Goal: Navigation & Orientation: Find specific page/section

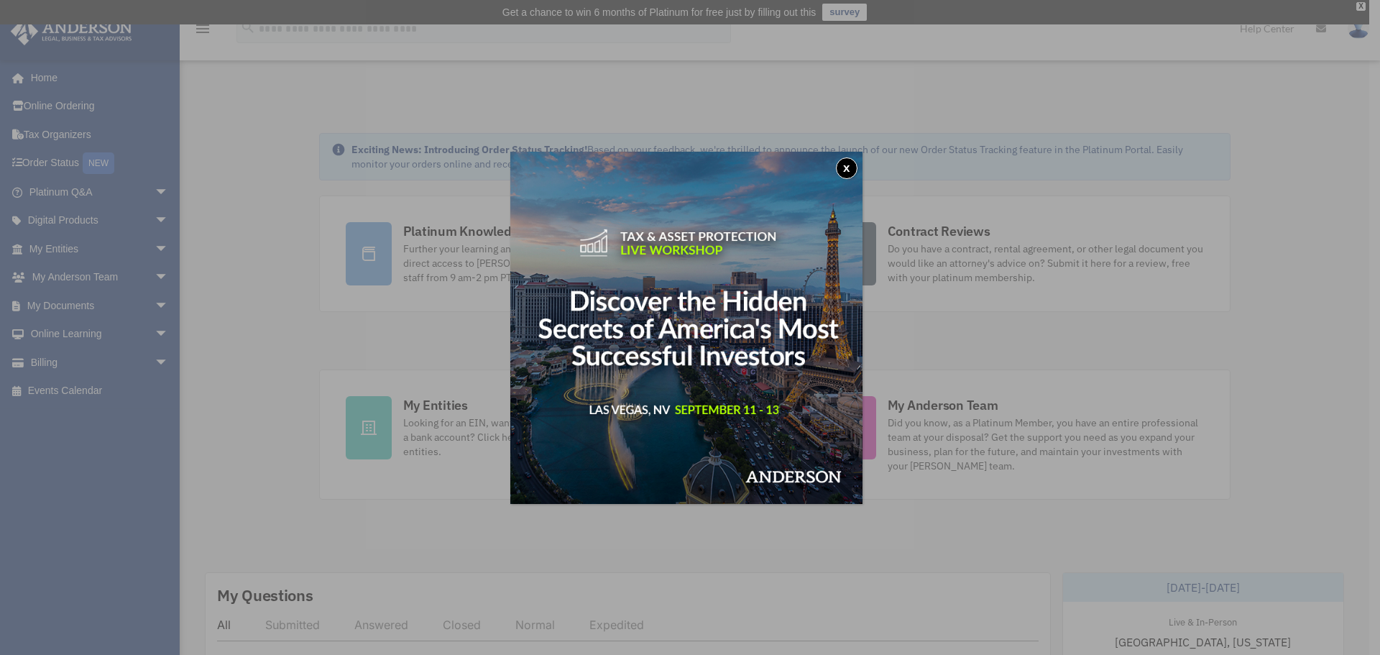
click at [847, 168] on button "x" at bounding box center [847, 168] width 22 height 22
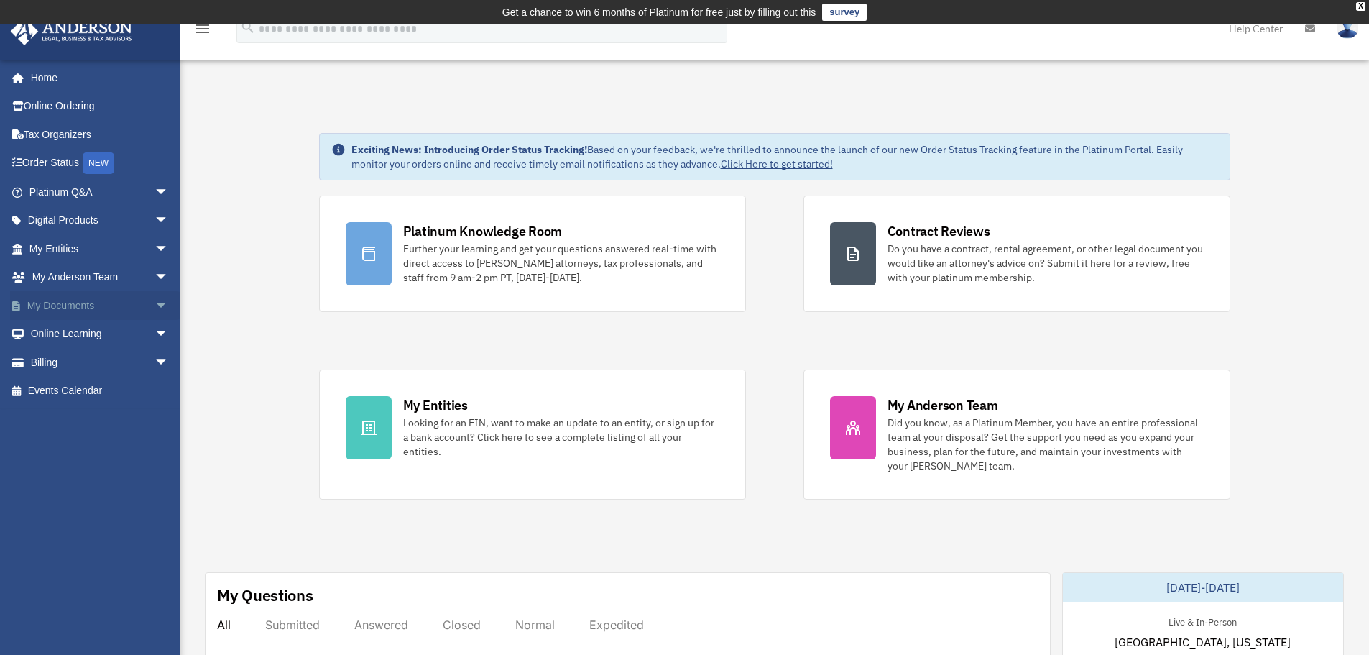
click at [155, 302] on span "arrow_drop_down" at bounding box center [169, 305] width 29 height 29
click at [129, 375] on link "Meeting Minutes" at bounding box center [105, 362] width 170 height 29
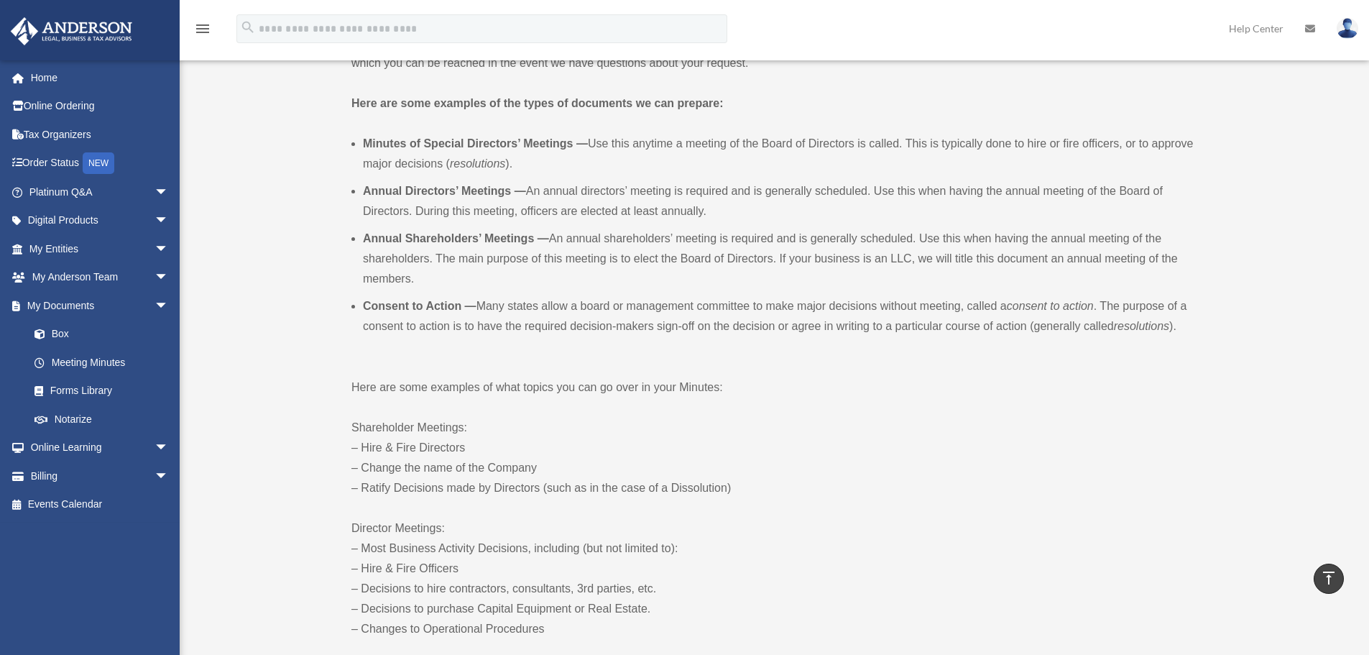
scroll to position [385, 0]
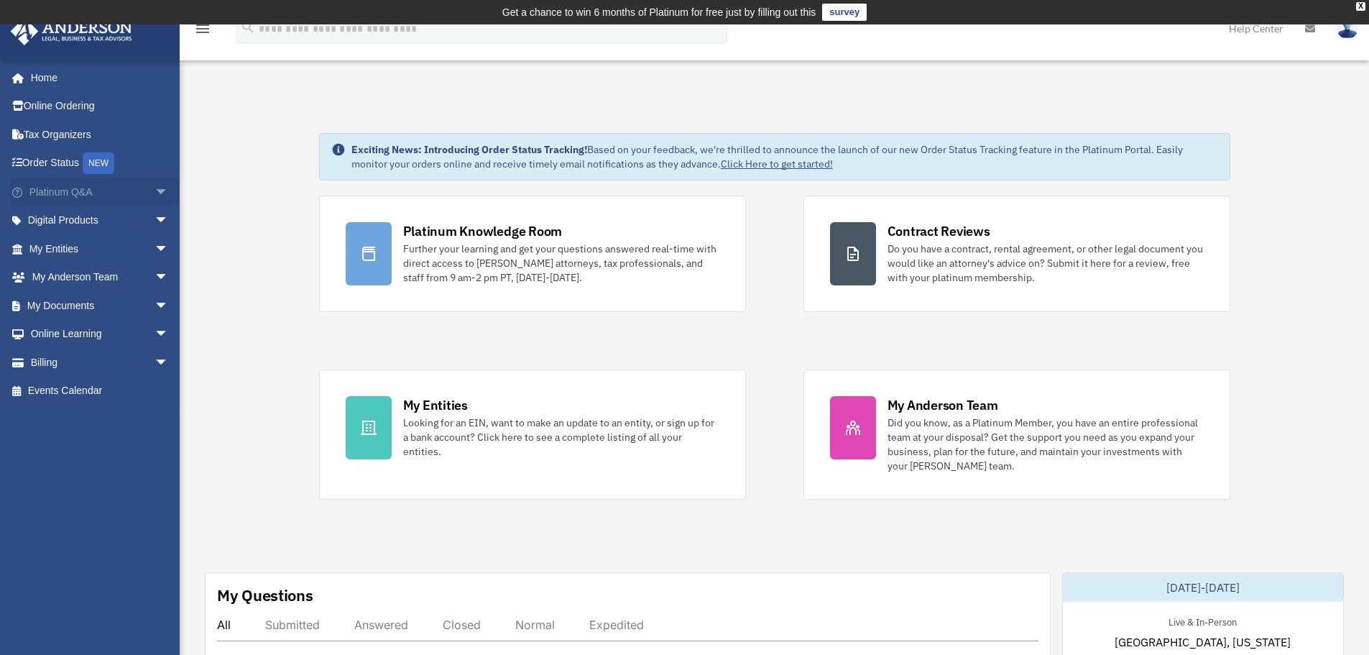
click at [155, 199] on span "arrow_drop_down" at bounding box center [169, 192] width 29 height 29
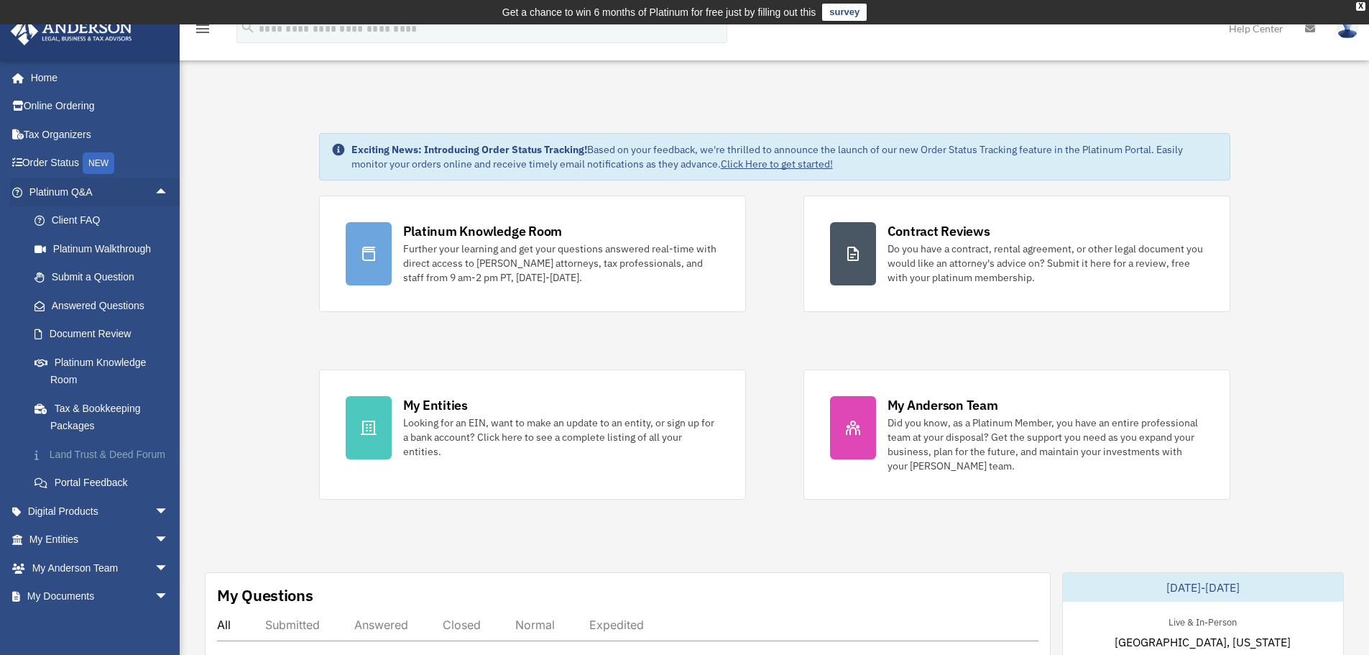
click at [126, 466] on link "Land Trust & Deed Forum" at bounding box center [105, 454] width 170 height 29
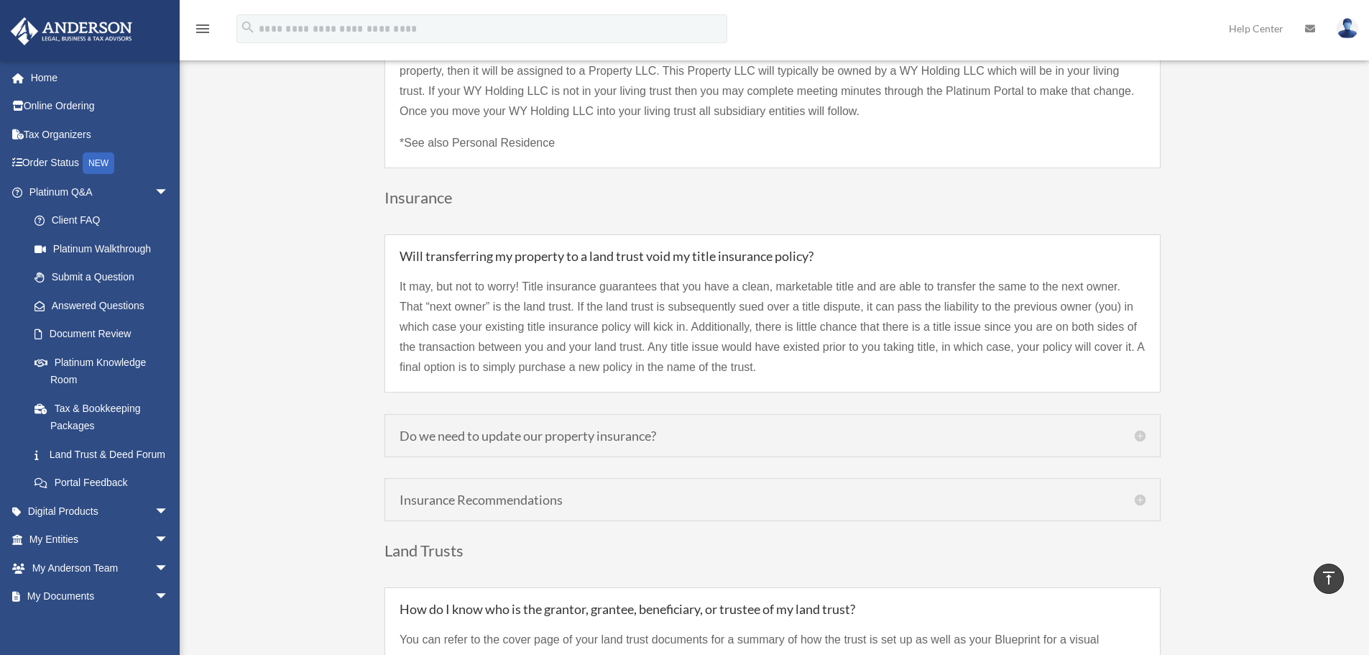
scroll to position [3306, 0]
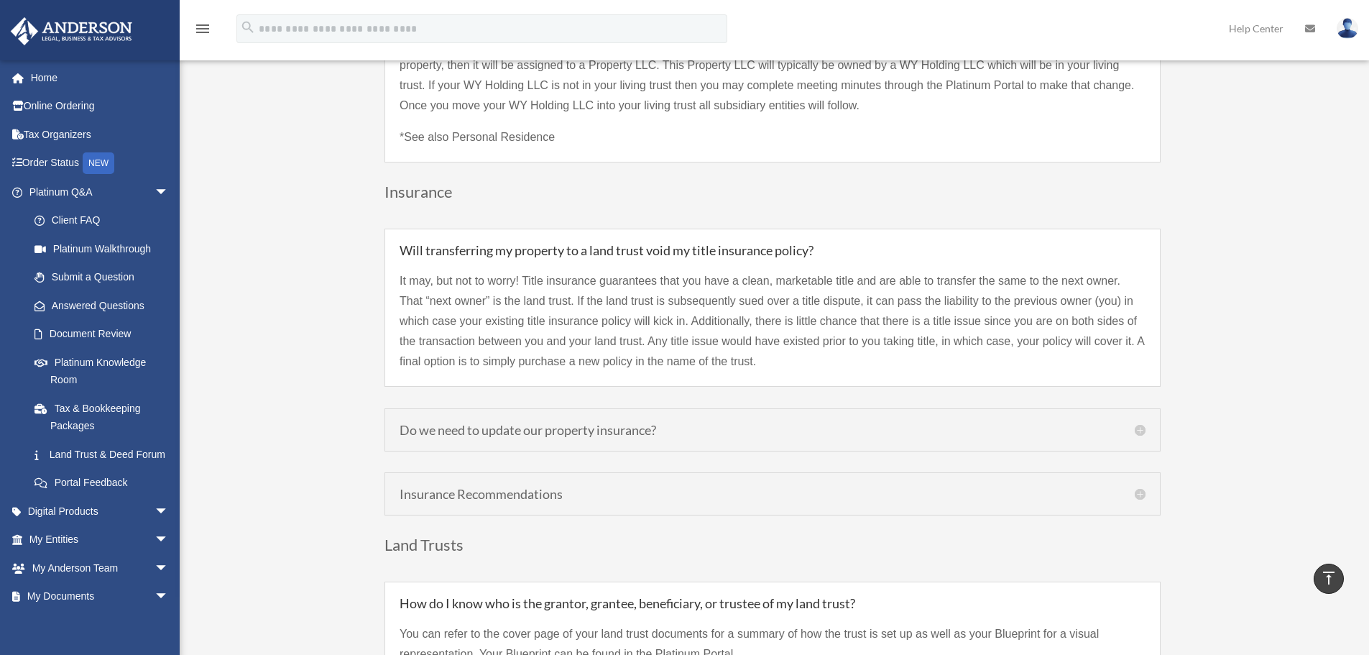
click at [449, 423] on h5 "Do we need to update our property insurance?" at bounding box center [773, 429] width 746 height 13
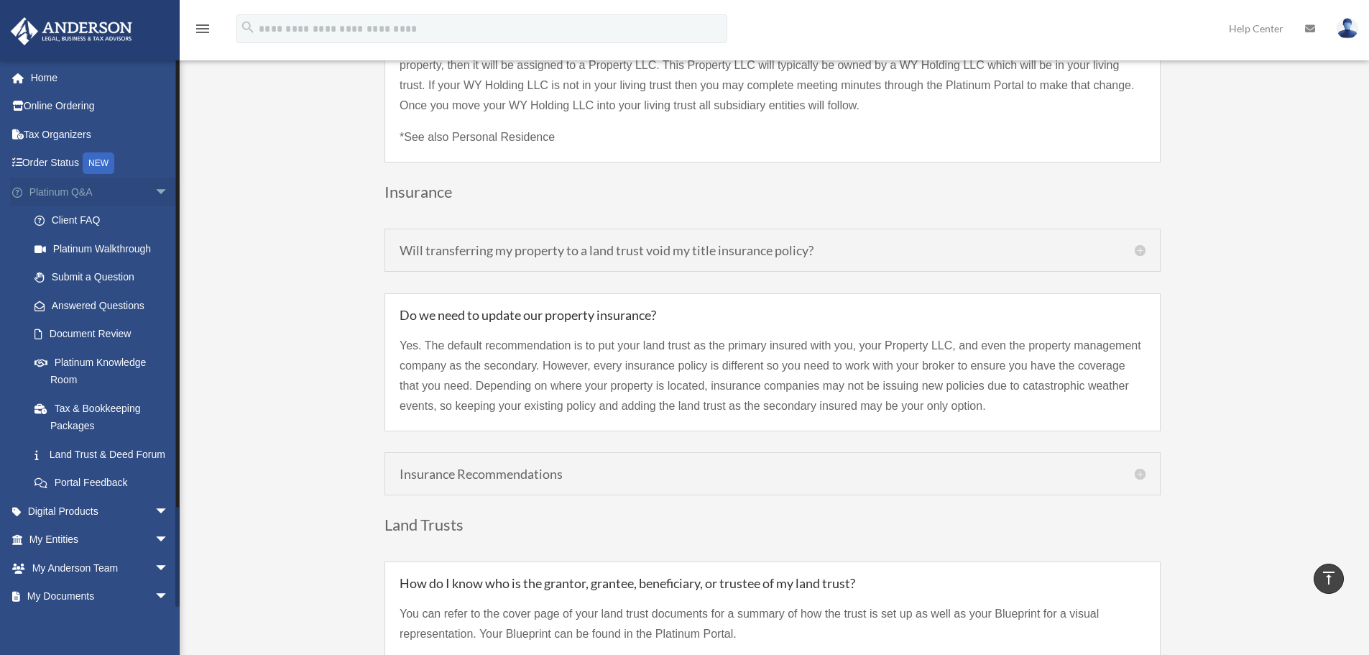
click at [155, 190] on span "arrow_drop_down" at bounding box center [169, 192] width 29 height 29
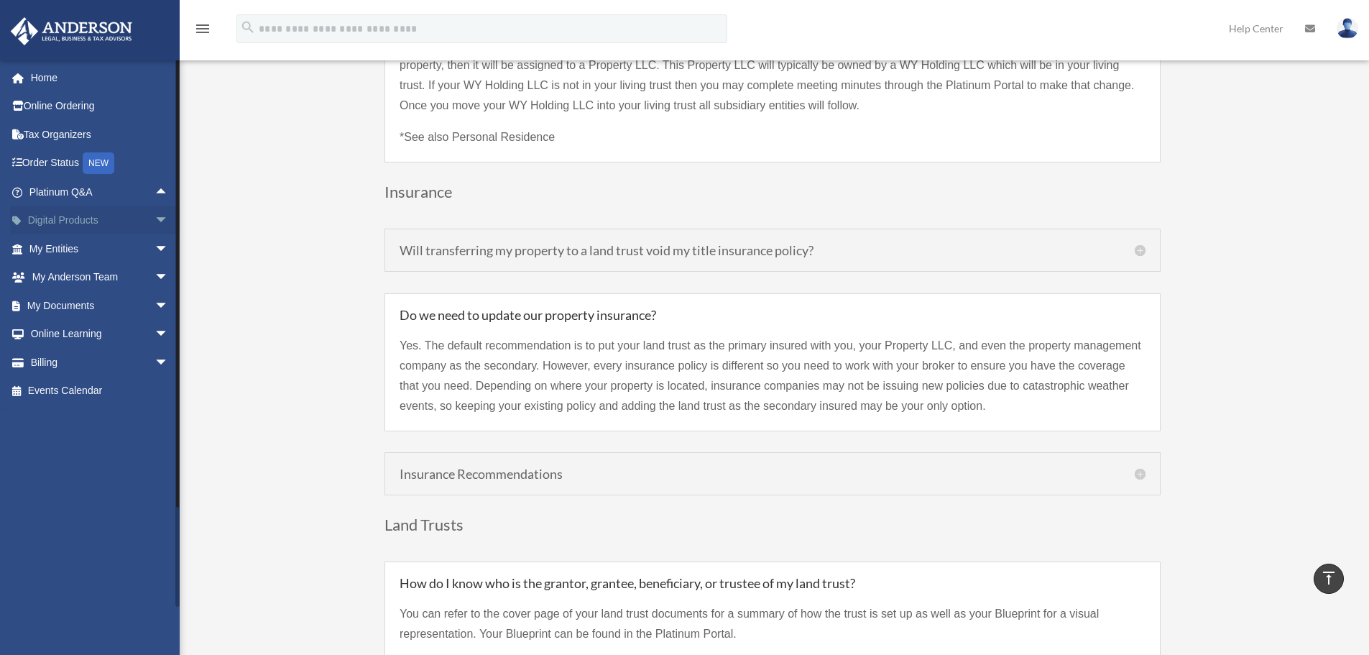
click at [155, 222] on span "arrow_drop_down" at bounding box center [169, 220] width 29 height 29
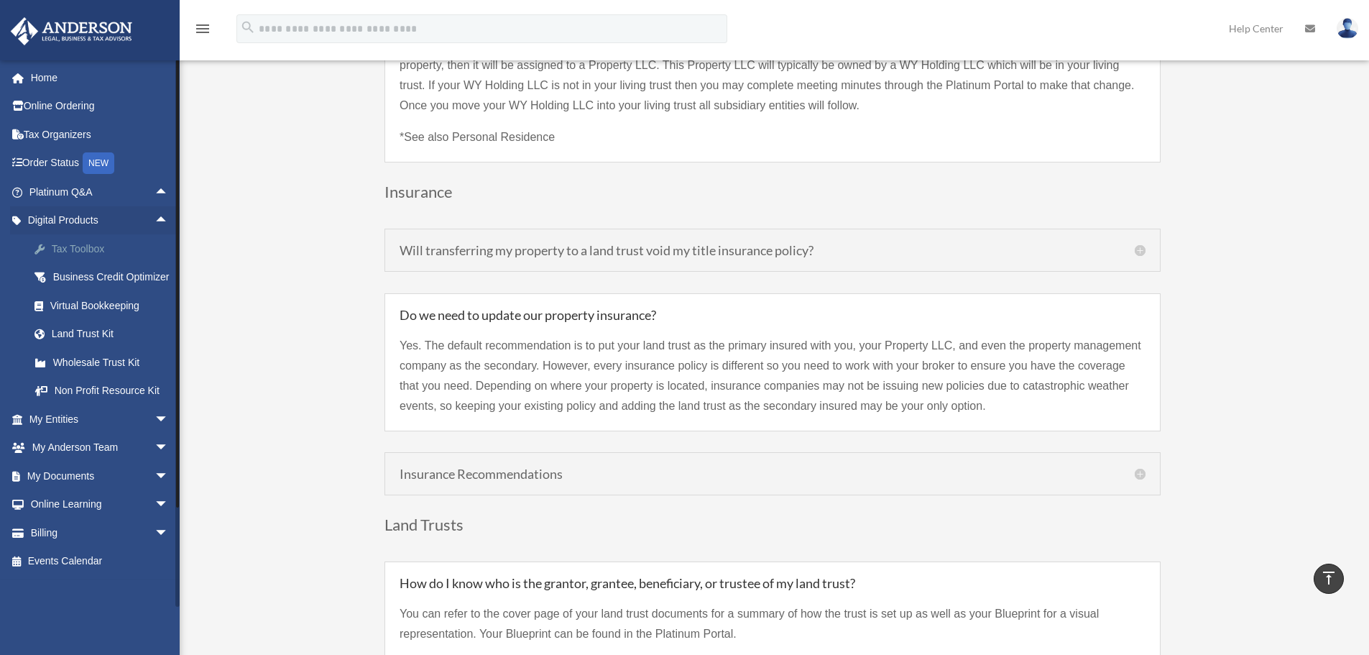
click at [111, 249] on div "Tax Toolbox" at bounding box center [111, 249] width 122 height 18
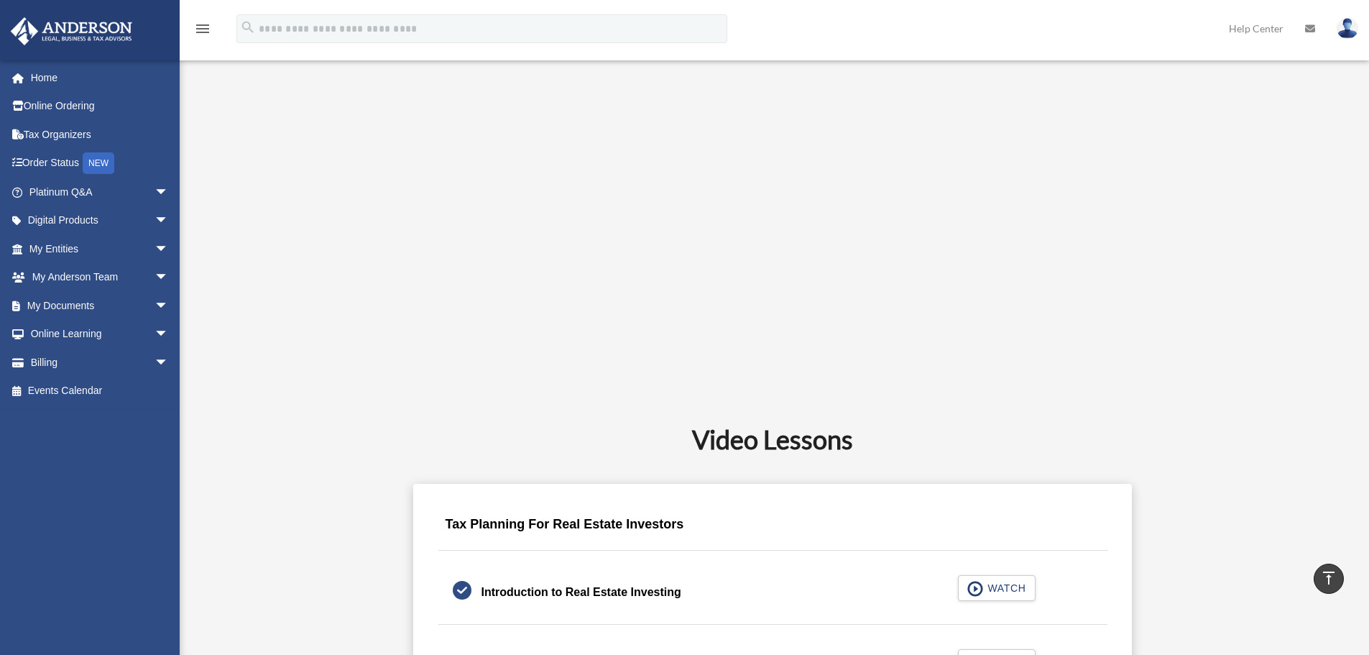
scroll to position [791, 0]
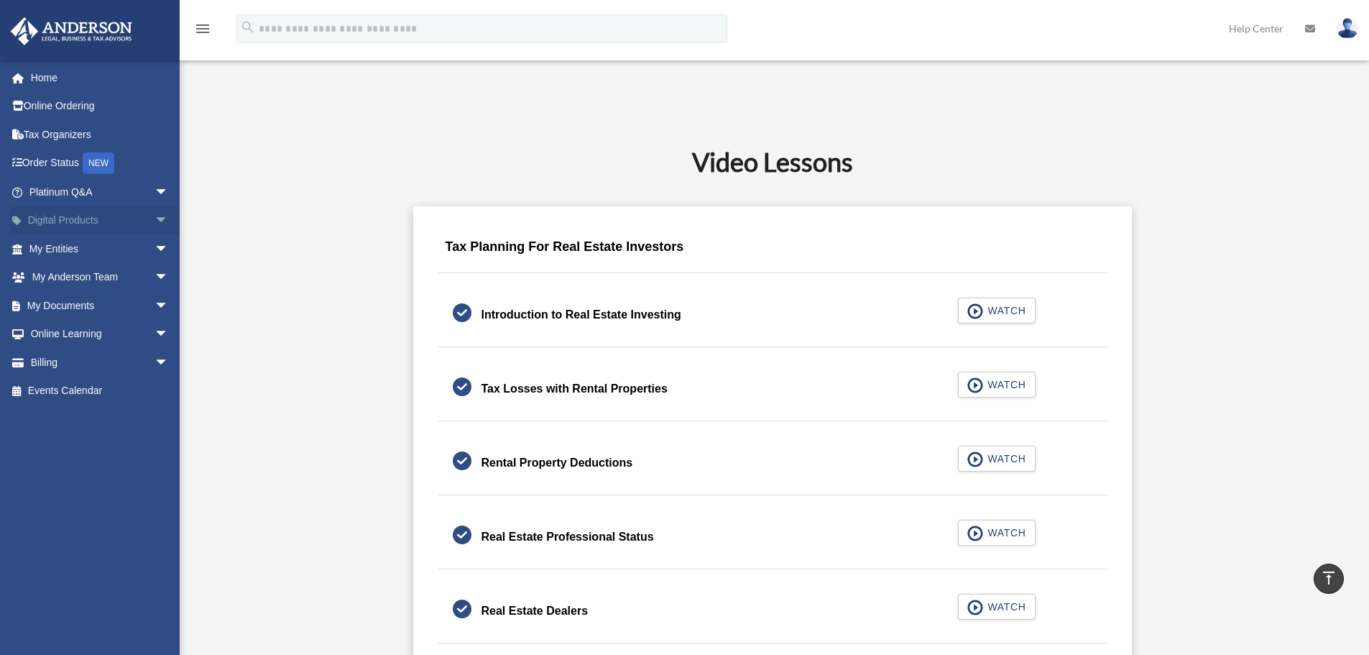
click at [160, 217] on span "arrow_drop_down" at bounding box center [169, 220] width 29 height 29
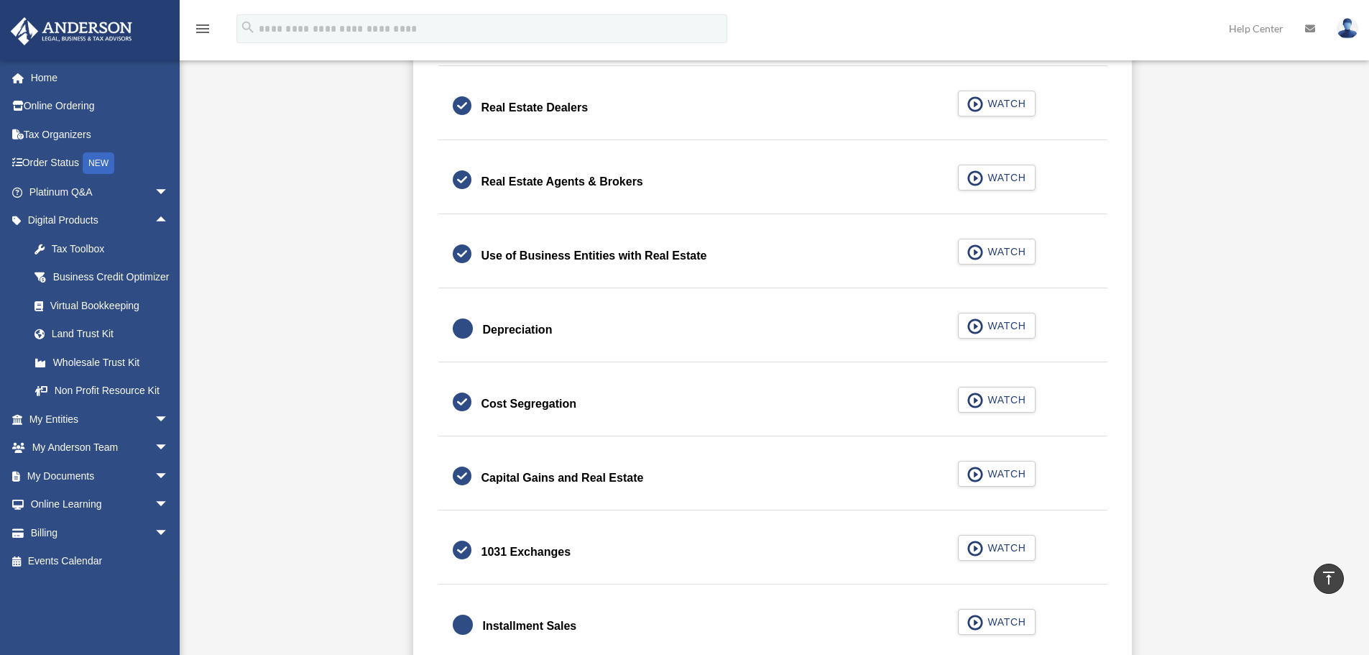
scroll to position [1006, 0]
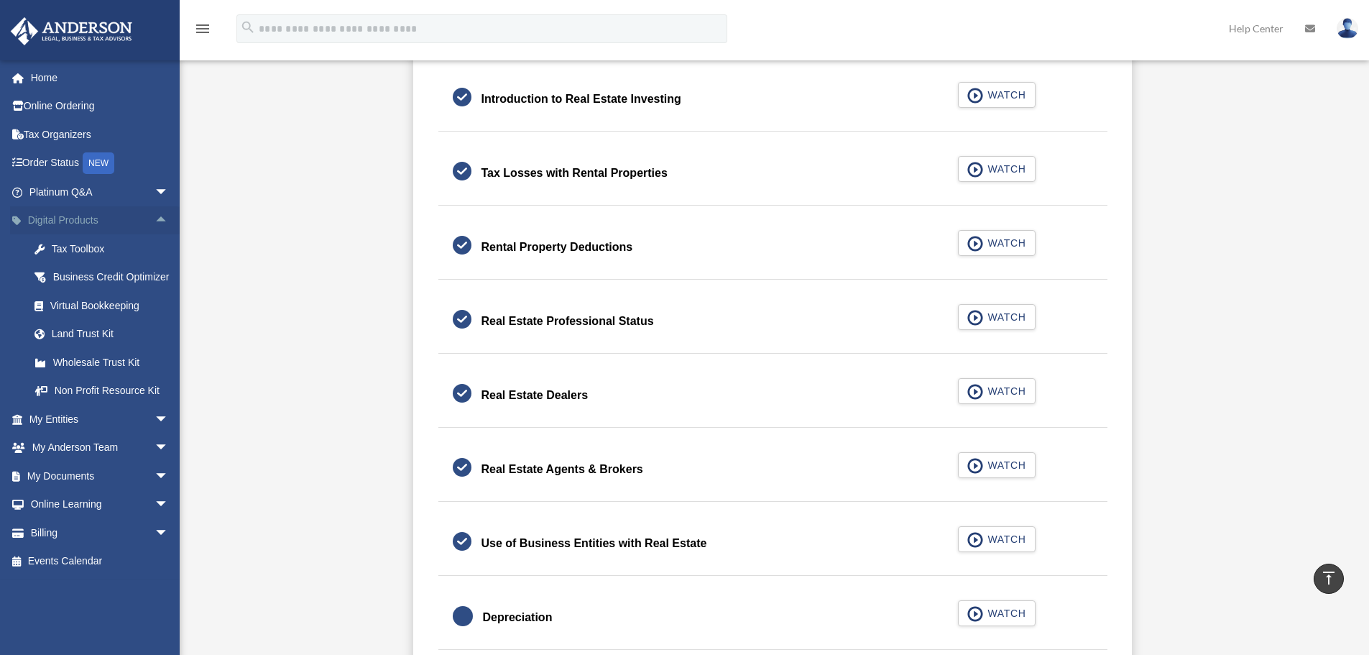
click at [155, 223] on span "arrow_drop_up" at bounding box center [169, 220] width 29 height 29
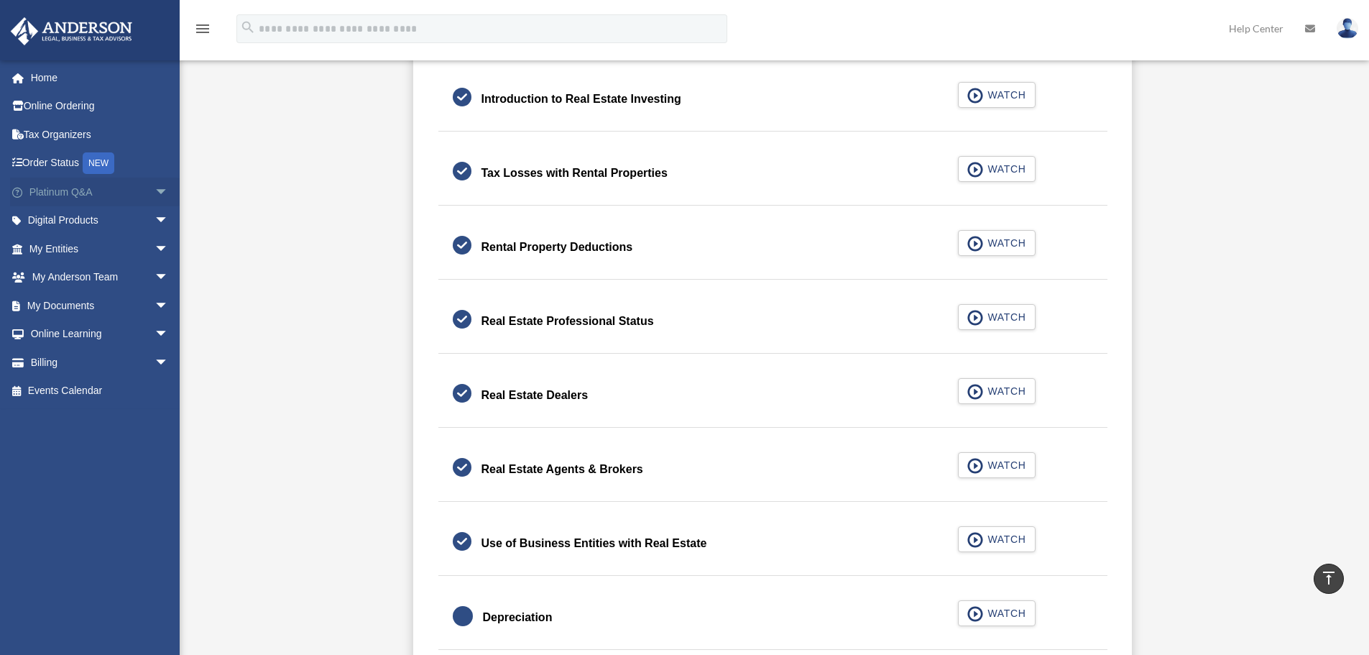
click at [155, 196] on span "arrow_drop_down" at bounding box center [169, 192] width 29 height 29
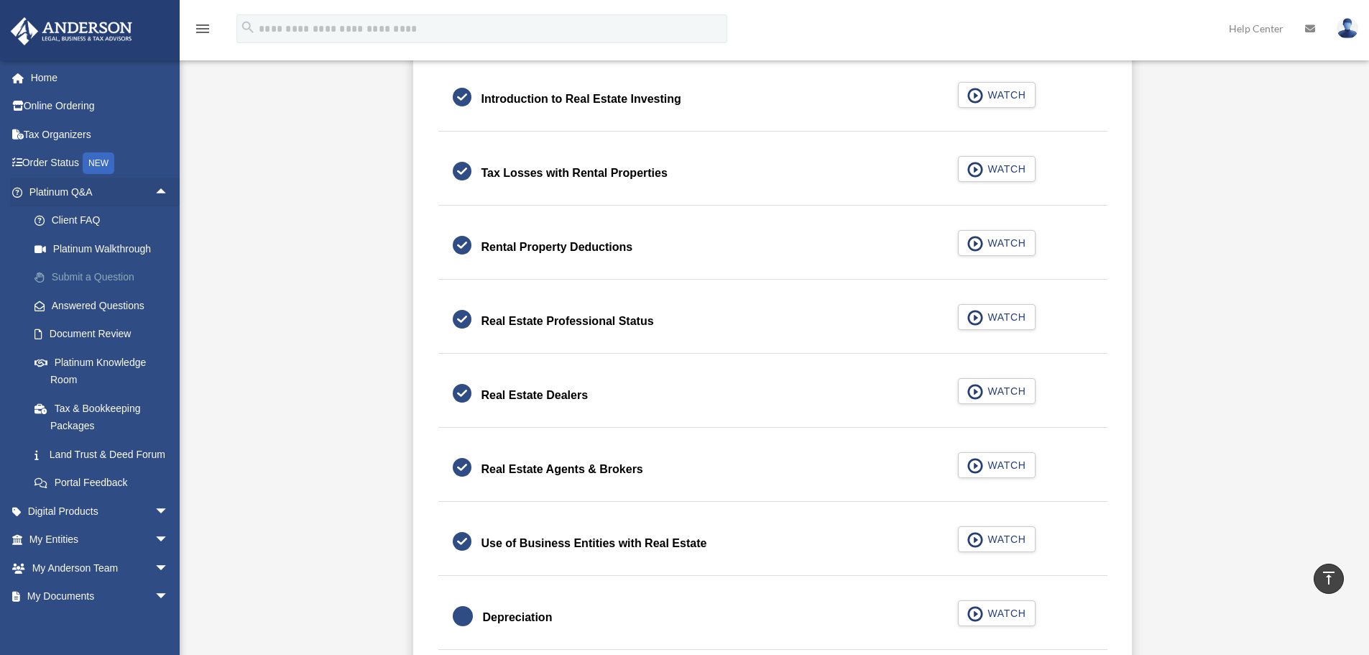
click at [152, 278] on link "Submit a Question" at bounding box center [105, 277] width 170 height 29
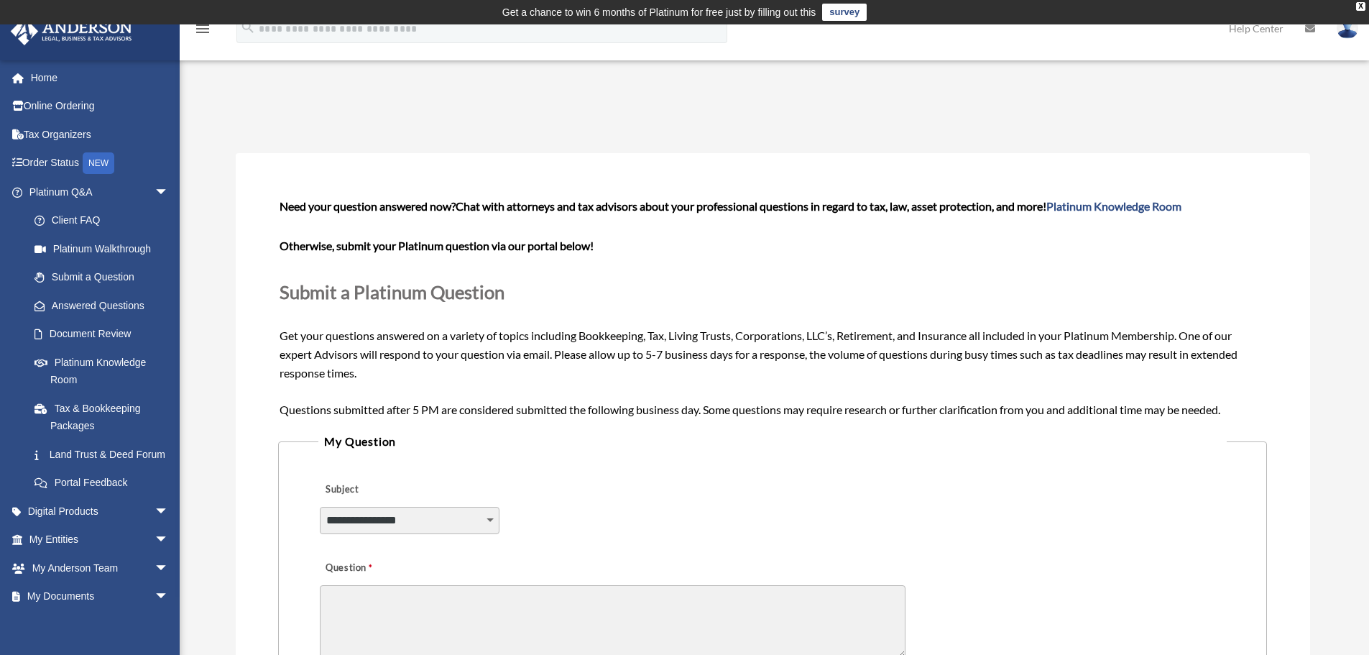
scroll to position [144, 0]
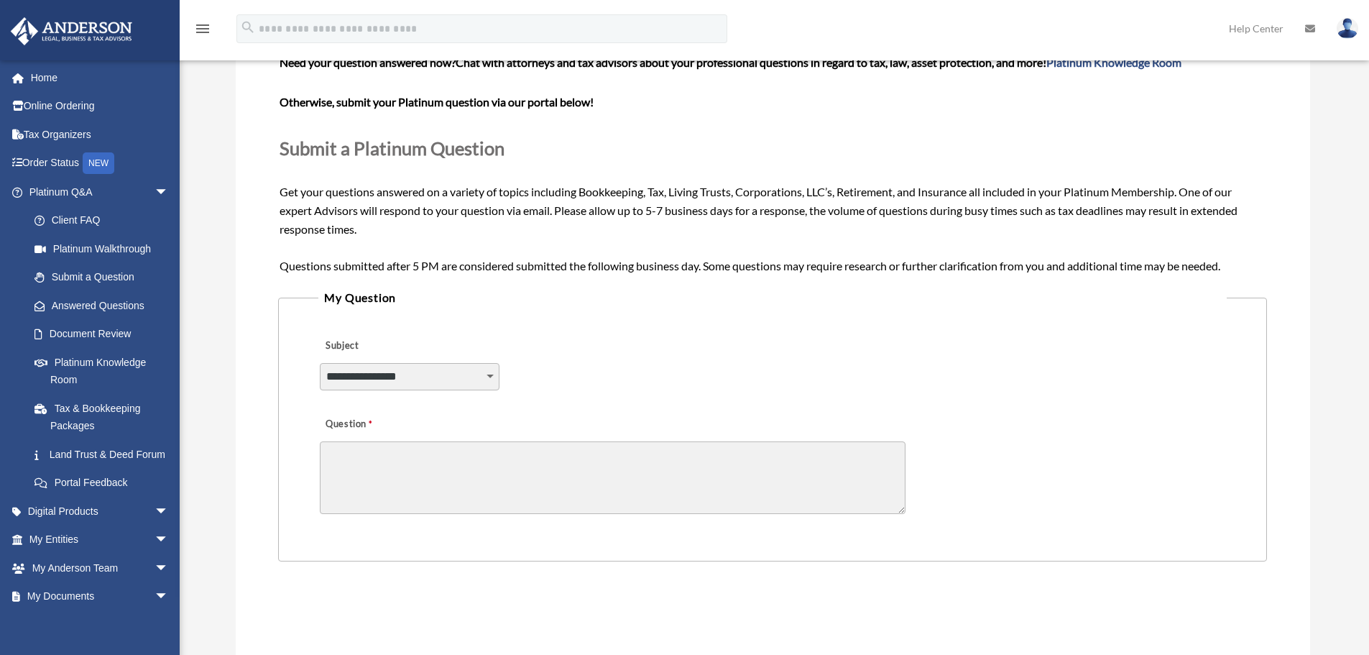
click at [423, 379] on select "**********" at bounding box center [410, 376] width 180 height 27
click at [251, 351] on div "**********" at bounding box center [773, 419] width 1075 height 821
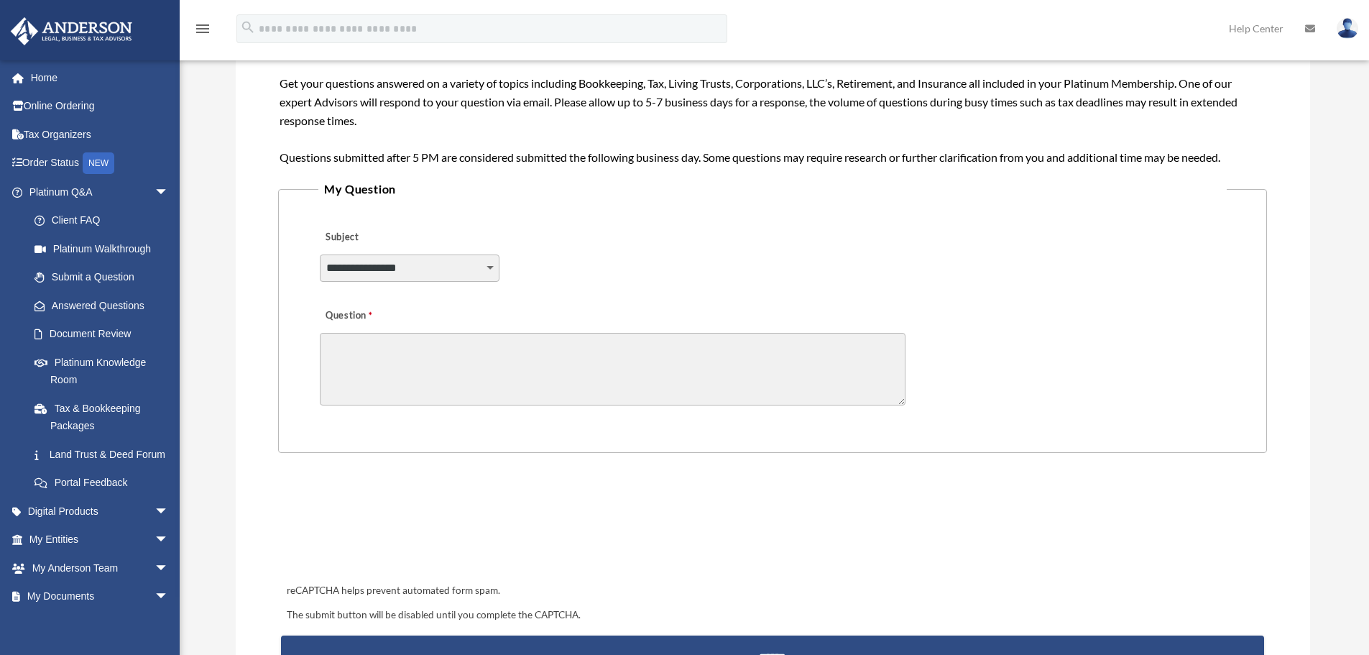
scroll to position [288, 0]
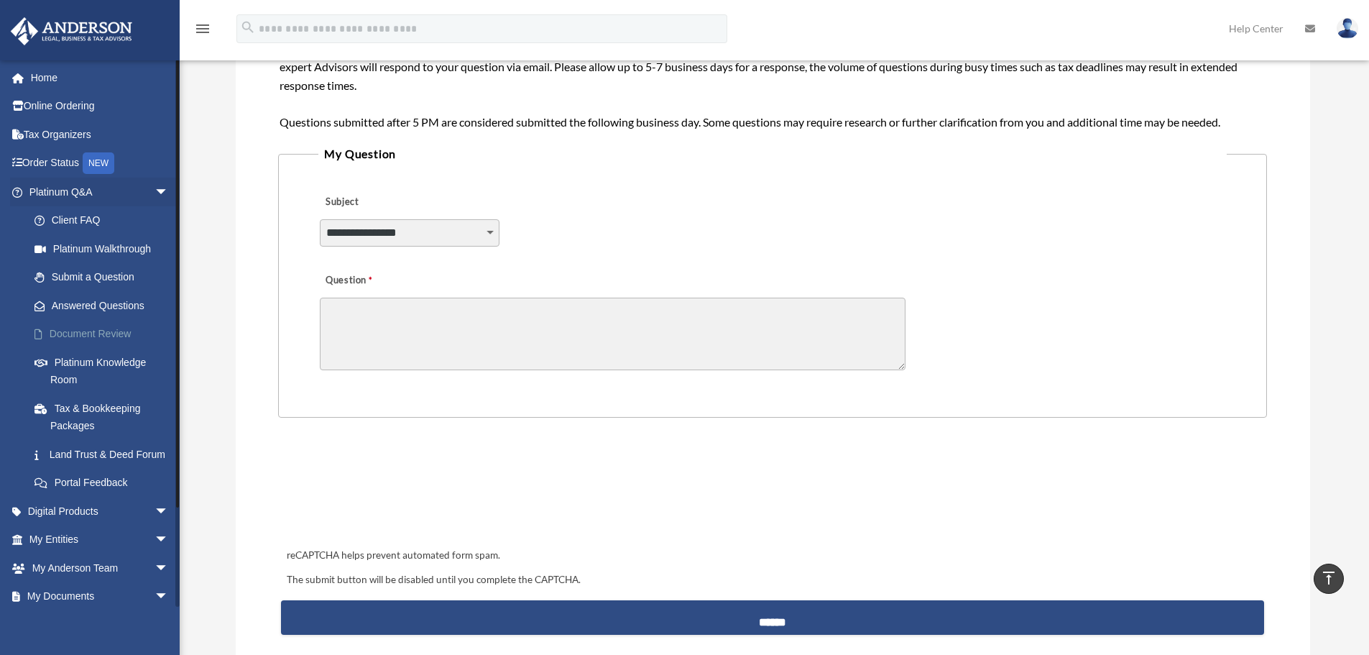
click at [137, 341] on link "Document Review" at bounding box center [105, 334] width 170 height 29
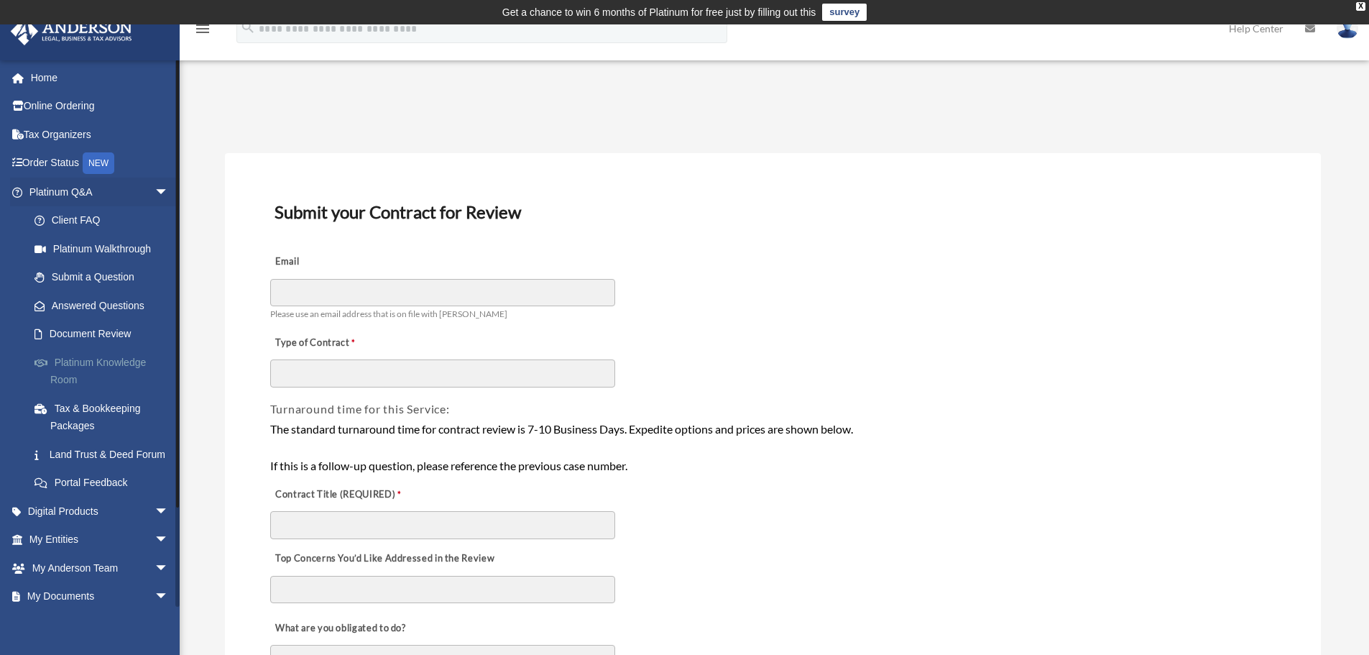
click at [113, 376] on link "Platinum Knowledge Room" at bounding box center [105, 371] width 170 height 46
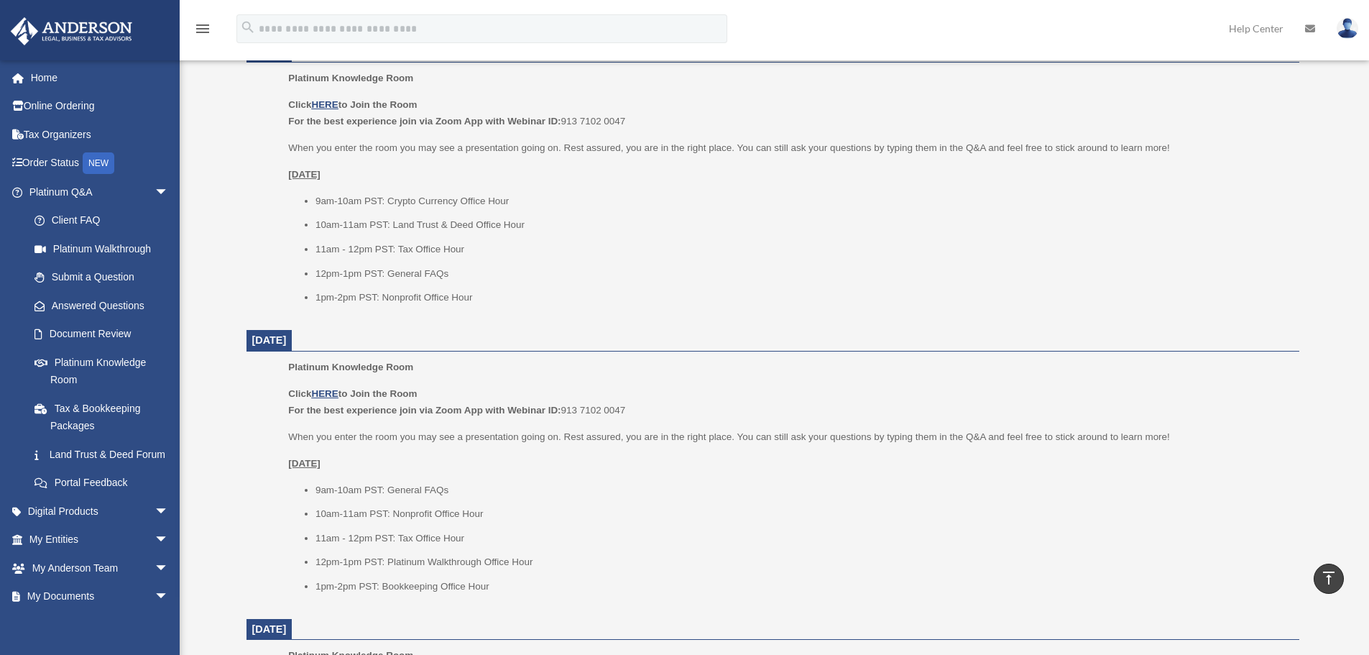
scroll to position [959, 0]
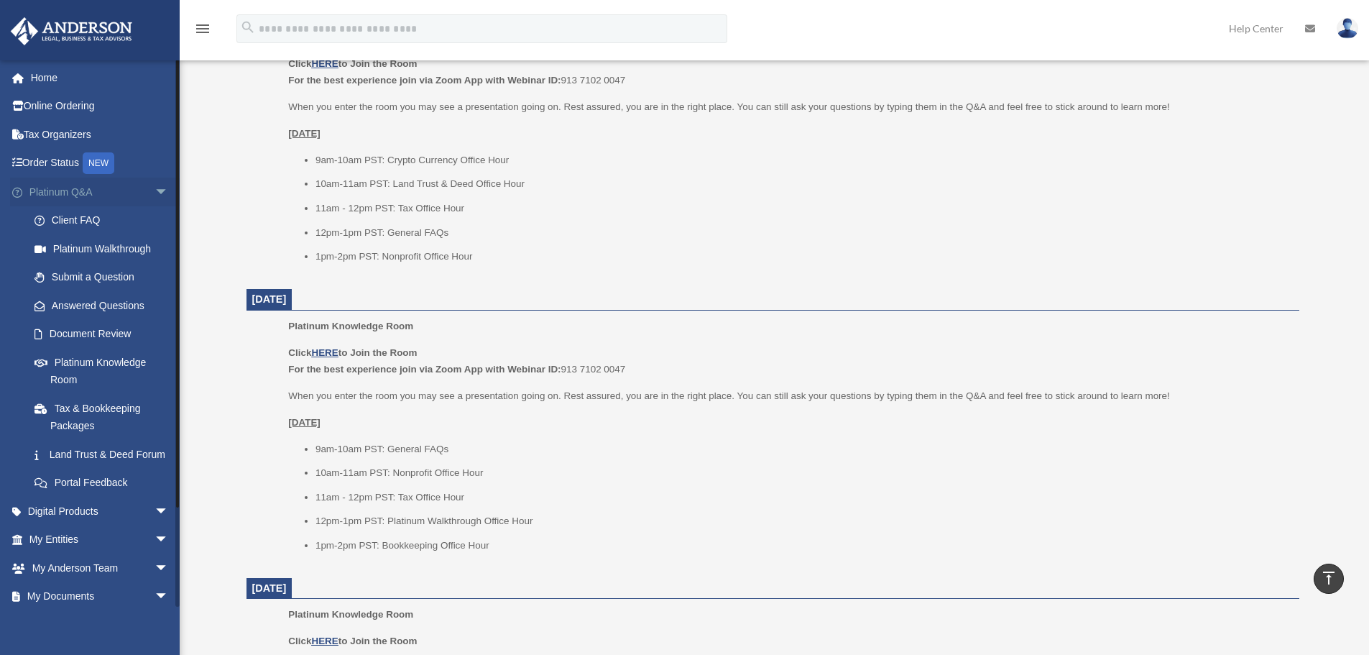
click at [155, 190] on span "arrow_drop_down" at bounding box center [169, 192] width 29 height 29
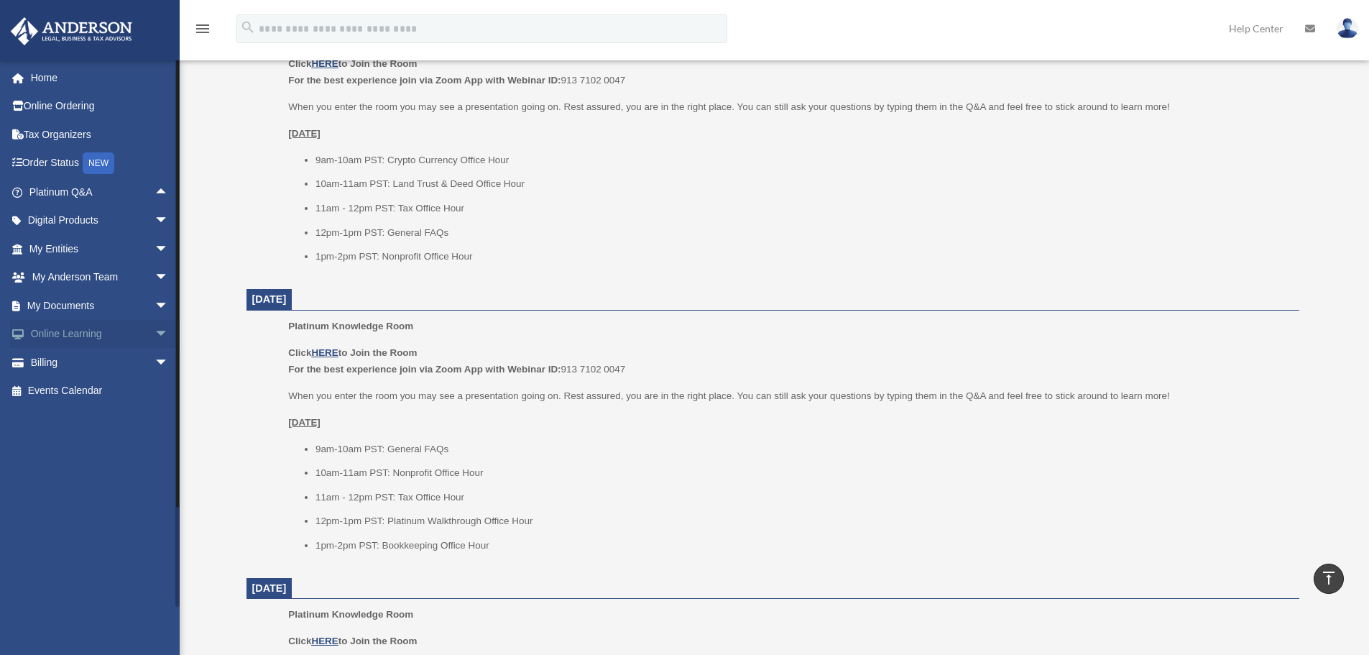
click at [155, 334] on span "arrow_drop_down" at bounding box center [169, 334] width 29 height 29
click at [156, 331] on span "arrow_drop_up" at bounding box center [169, 334] width 29 height 29
click at [119, 388] on link "Events Calendar" at bounding box center [100, 391] width 180 height 29
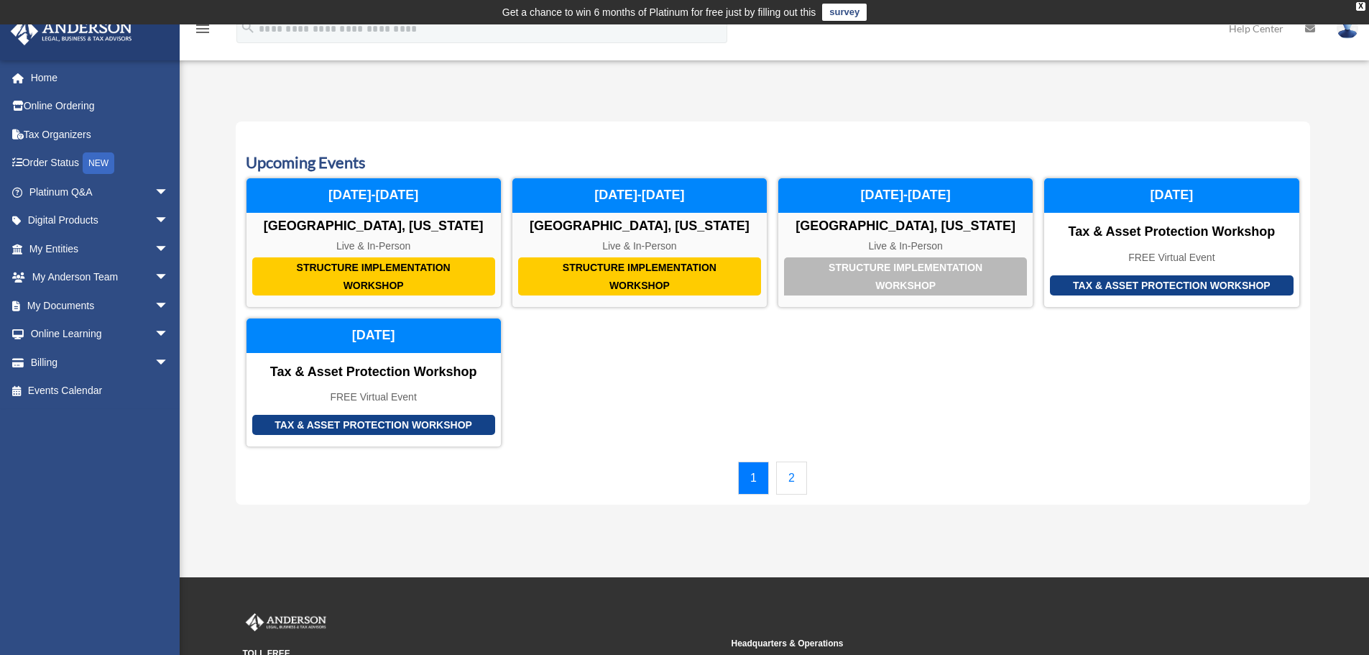
click at [805, 479] on link "2" at bounding box center [791, 477] width 31 height 33
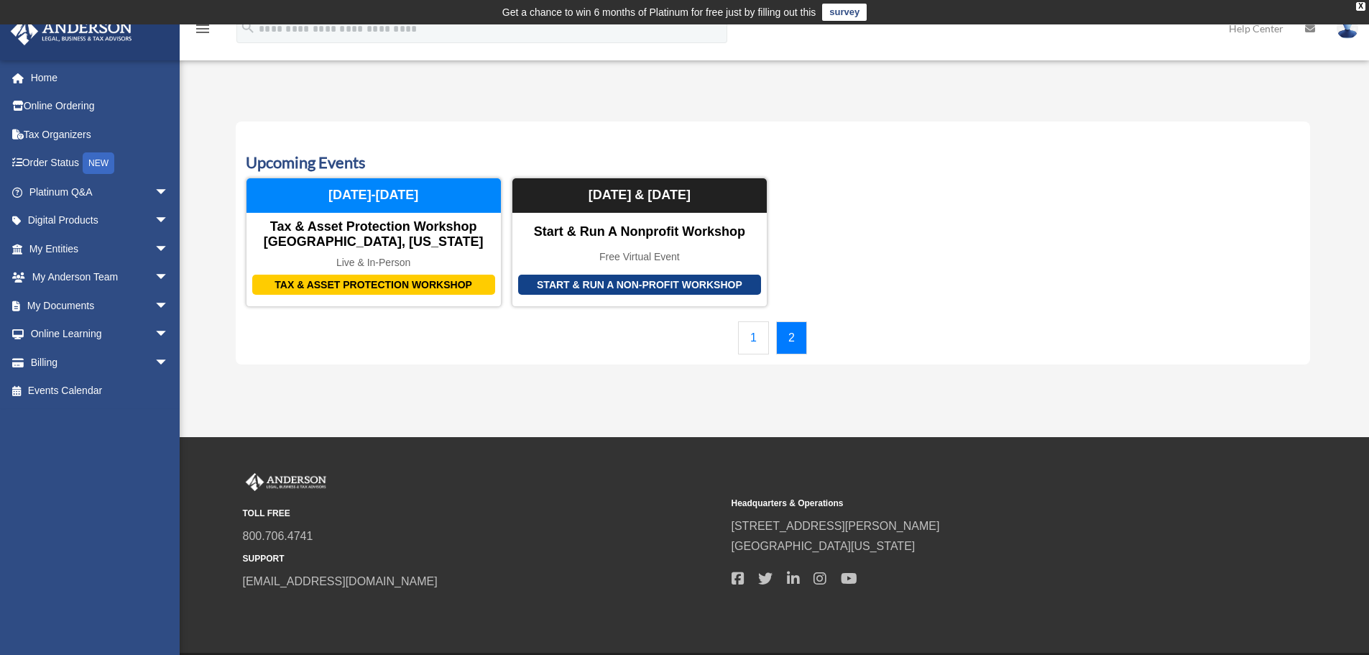
click at [748, 349] on link "1" at bounding box center [753, 337] width 31 height 33
